Goal: Task Accomplishment & Management: Manage account settings

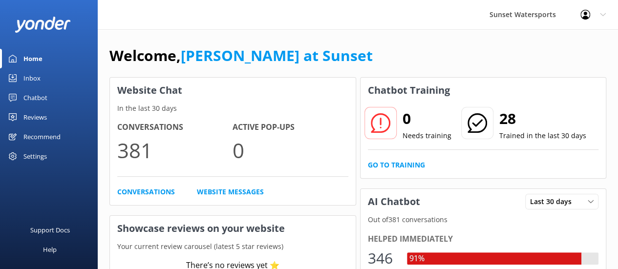
click at [600, 15] on icon at bounding box center [603, 15] width 6 height 6
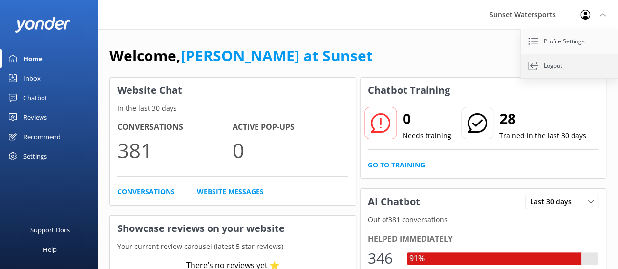
click at [545, 66] on link "Logout" at bounding box center [570, 66] width 98 height 24
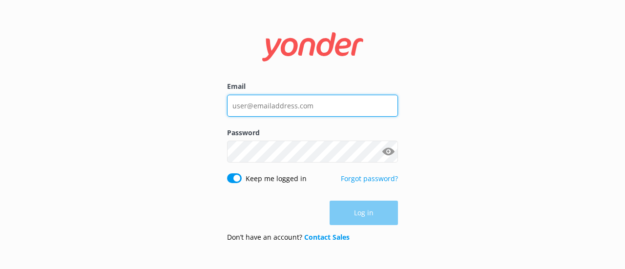
type input "[EMAIL_ADDRESS][DOMAIN_NAME]"
